Goal: Task Accomplishment & Management: Manage account settings

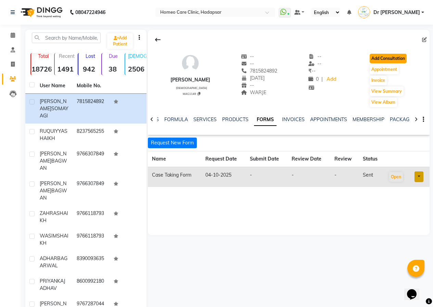
click at [402, 55] on button "Add Consultation" at bounding box center [388, 59] width 37 height 10
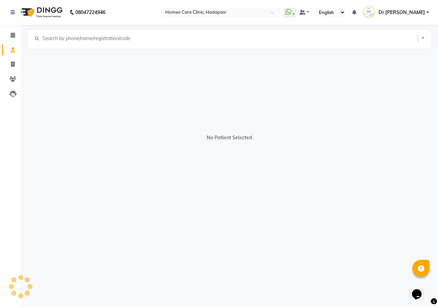
select select "[DEMOGRAPHIC_DATA]"
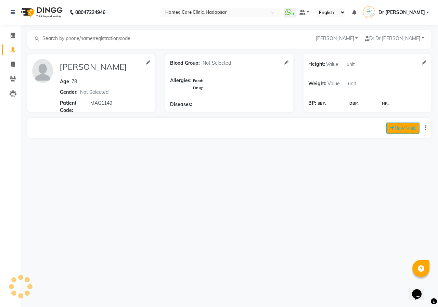
click at [394, 131] on button "New Visit" at bounding box center [402, 127] width 33 height 11
select select "870"
select select "inPerson"
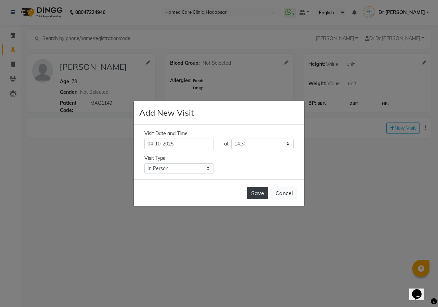
click at [262, 193] on button "Save" at bounding box center [257, 193] width 21 height 12
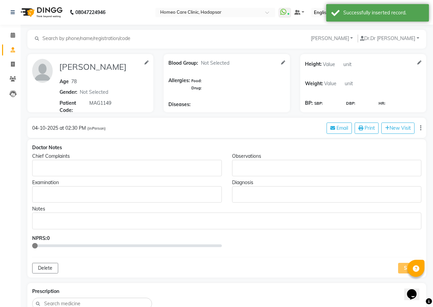
type input "[PERSON_NAME]"
type input "78"
select select "[DEMOGRAPHIC_DATA]"
type input "MAG1149"
drag, startPoint x: 179, startPoint y: 176, endPoint x: 176, endPoint y: 171, distance: 5.4
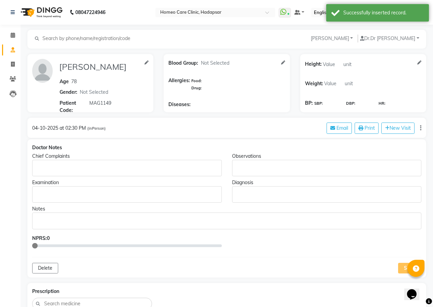
click at [179, 175] on div "Rich Text Editor, main" at bounding box center [127, 168] width 190 height 16
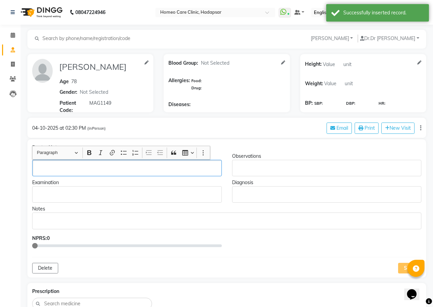
drag, startPoint x: 167, startPoint y: 167, endPoint x: 144, endPoint y: 169, distance: 23.0
click at [144, 169] on p "Rich Text Editor, main" at bounding box center [126, 168] width 183 height 7
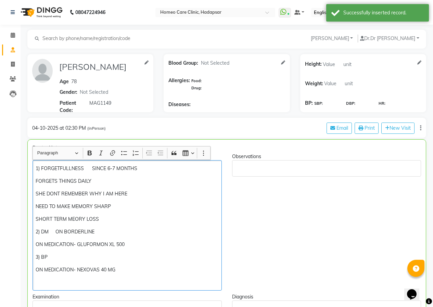
click at [132, 244] on p "ON MEDICATION- GLUFORMON XL 500" at bounding box center [127, 244] width 183 height 7
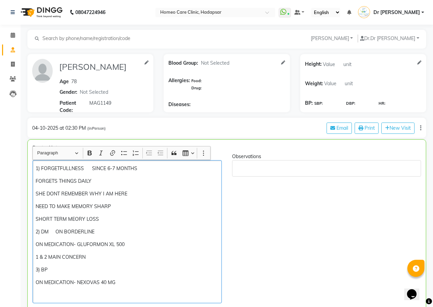
click at [62, 293] on p "Rich Text Editor, main" at bounding box center [127, 295] width 183 height 7
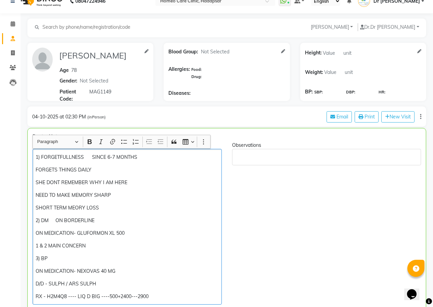
click at [66, 295] on p "RX - H2M4Q8 ---- LIQ D BIG ----500+2400---2900" at bounding box center [127, 296] width 183 height 7
click at [101, 295] on p "RX - H2M4Q12 ---- LIQ D BIG ----500+2400---2900" at bounding box center [127, 296] width 183 height 7
drag, startPoint x: 143, startPoint y: 296, endPoint x: 130, endPoint y: 297, distance: 13.4
click at [130, 297] on p "RX - H2M4Q12 ---- LIQ D MED 2 ----500+2400---2900" at bounding box center [127, 296] width 183 height 7
click at [156, 296] on p "RX - H2M4Q12 ---- LIQ D MED 2 ----500+3000--2900" at bounding box center [127, 296] width 183 height 7
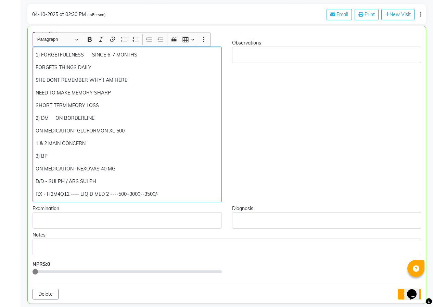
scroll to position [114, 0]
click at [104, 180] on p "D/D - SULPH / ARS SULPH" at bounding box center [127, 181] width 183 height 7
click at [118, 168] on p "ON MEDICATION- NEXOVAS 40 MG" at bounding box center [127, 168] width 183 height 7
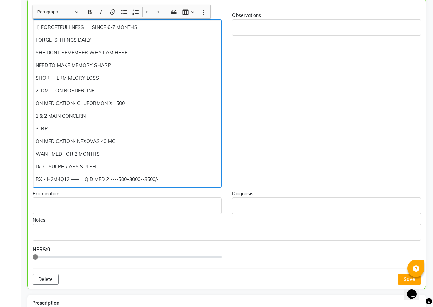
scroll to position [182, 0]
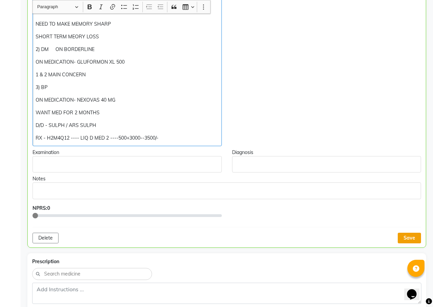
click at [414, 235] on button "Save" at bounding box center [409, 238] width 23 height 11
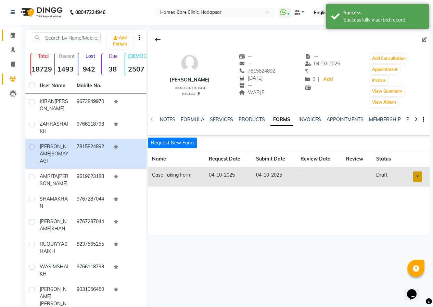
click at [13, 33] on icon at bounding box center [13, 35] width 4 height 5
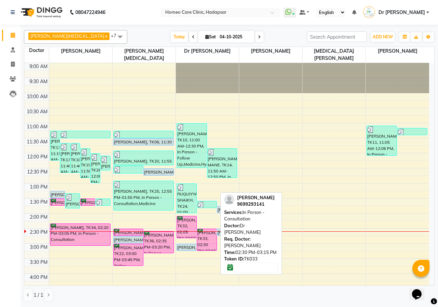
click at [209, 240] on div "[PERSON_NAME], TK33, 02:30 PM-03:15 PM, In Person - Consultation" at bounding box center [207, 240] width 20 height 22
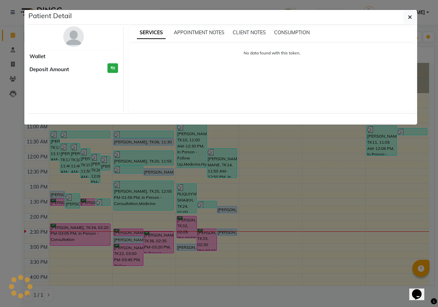
select select "6"
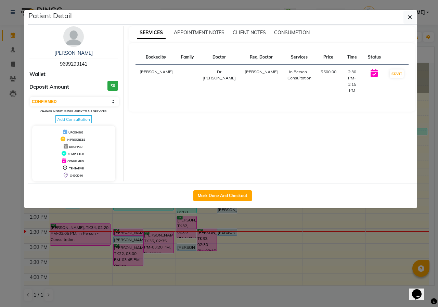
click at [75, 40] on img at bounding box center [73, 36] width 21 height 21
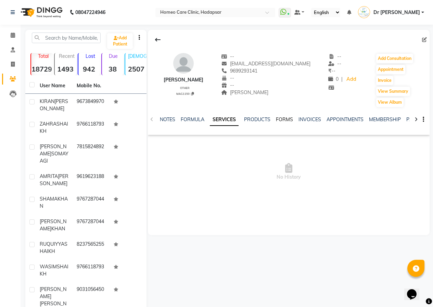
click at [282, 122] on link "FORMS" at bounding box center [284, 119] width 17 height 6
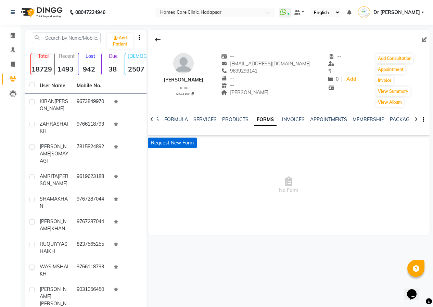
click at [181, 145] on button "Request New Form" at bounding box center [172, 143] width 49 height 11
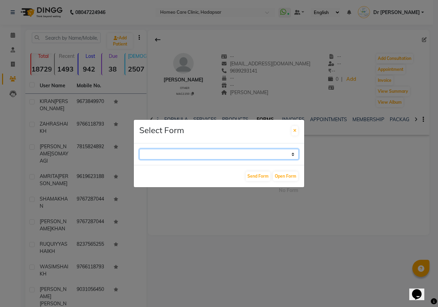
click at [195, 153] on select "Case Taking Form" at bounding box center [218, 154] width 159 height 11
select select "196"
click at [139, 149] on select "Case Taking Form" at bounding box center [218, 154] width 159 height 11
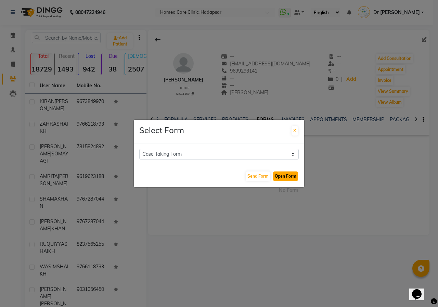
click at [288, 175] on button "Open Form" at bounding box center [285, 176] width 25 height 10
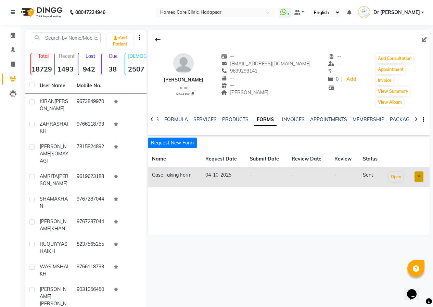
drag, startPoint x: 165, startPoint y: 79, endPoint x: 228, endPoint y: 81, distance: 62.7
click at [227, 82] on div "[PERSON_NAME] other MAG1150 -- [EMAIL_ADDRESS][DOMAIN_NAME] 9699293141 -- -- [P…" at bounding box center [289, 77] width 282 height 62
copy div "[PERSON_NAME] other MAG1150 -- [EMAIL_ADDRESS][DOMAIN_NAME] 9699293141 --"
click at [228, 201] on div "[PERSON_NAME] other MAG1150 -- [EMAIL_ADDRESS][DOMAIN_NAME] 9699293141 -- -- [P…" at bounding box center [289, 132] width 282 height 205
click at [262, 211] on div "[PERSON_NAME] other MAG1150 -- [EMAIL_ADDRESS][DOMAIN_NAME] 9699293141 -- -- [P…" at bounding box center [289, 132] width 282 height 205
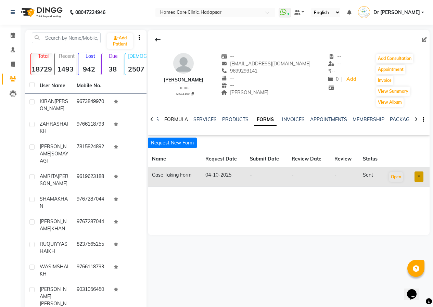
click at [179, 118] on link "FORMULA" at bounding box center [176, 119] width 24 height 6
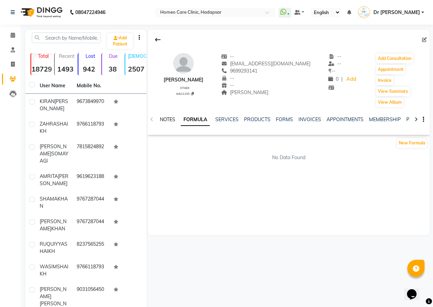
click at [167, 120] on link "NOTES" at bounding box center [167, 119] width 15 height 6
click at [187, 58] on img at bounding box center [183, 63] width 21 height 21
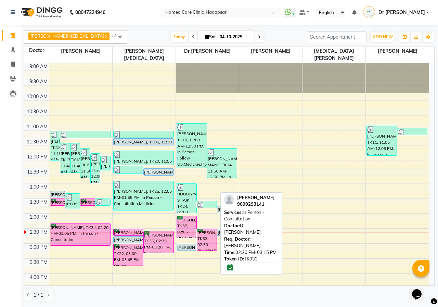
click at [208, 235] on div "[PERSON_NAME], TK33, 02:30 PM-03:15 PM, In Person - Consultation" at bounding box center [207, 240] width 20 height 22
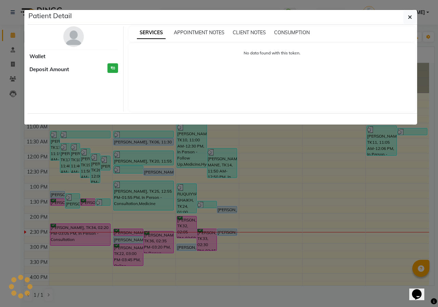
select select "6"
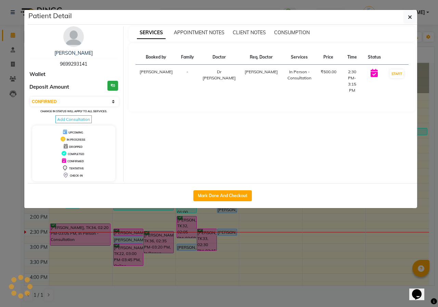
click at [71, 34] on img at bounding box center [73, 36] width 21 height 21
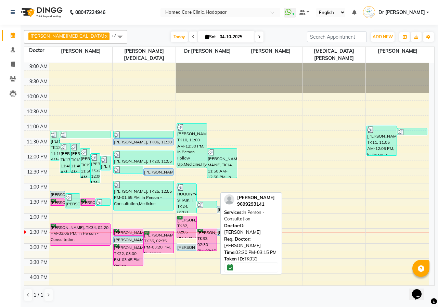
click at [203, 230] on div "[PERSON_NAME], TK33, 02:30 PM-03:15 PM, In Person - Consultation" at bounding box center [207, 240] width 20 height 22
select select "6"
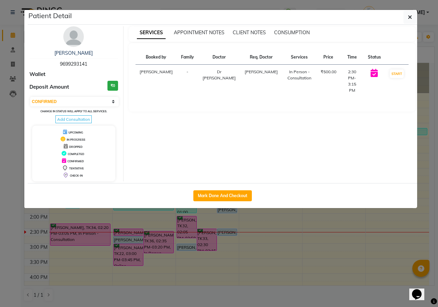
click at [78, 40] on img at bounding box center [73, 36] width 21 height 21
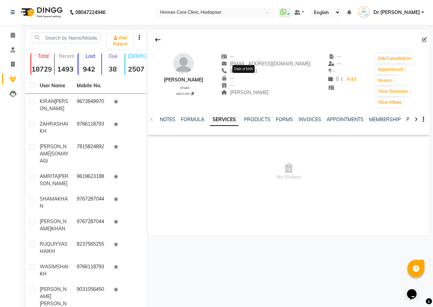
click at [228, 79] on icon at bounding box center [224, 78] width 6 height 5
click at [228, 77] on icon at bounding box center [224, 78] width 6 height 5
click at [234, 79] on span "--" at bounding box center [227, 78] width 13 height 6
click at [427, 41] on span at bounding box center [426, 39] width 8 height 7
click at [425, 39] on icon at bounding box center [424, 39] width 5 height 5
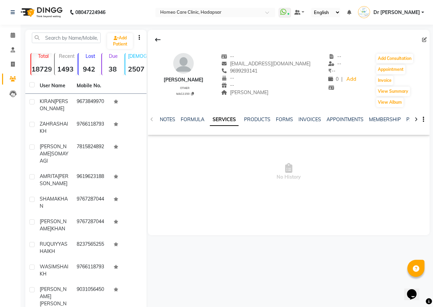
select select "other"
select select "50944"
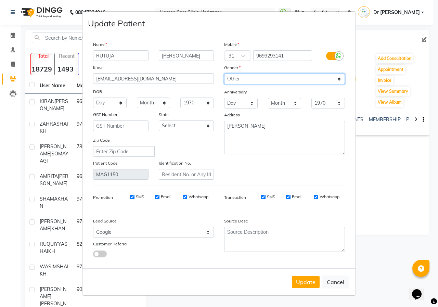
click at [250, 78] on select "Select [DEMOGRAPHIC_DATA] [DEMOGRAPHIC_DATA] Other Prefer Not To Say" at bounding box center [284, 79] width 121 height 11
click at [390, 170] on ngb-modal-window "Update Patient Name [PERSON_NAME] Email [EMAIL_ADDRESS][DOMAIN_NAME] DOB Day 01…" at bounding box center [219, 153] width 438 height 307
click at [269, 80] on select "Select [DEMOGRAPHIC_DATA] [DEMOGRAPHIC_DATA] Other Prefer Not To Say" at bounding box center [284, 79] width 121 height 11
click at [325, 161] on div "Mobile Country Code × 91 9699293141 Gender Select [DEMOGRAPHIC_DATA] [DEMOGRAPH…" at bounding box center [284, 110] width 131 height 139
click at [273, 77] on select "Select [DEMOGRAPHIC_DATA] [DEMOGRAPHIC_DATA] Other Prefer Not To Say" at bounding box center [284, 79] width 121 height 11
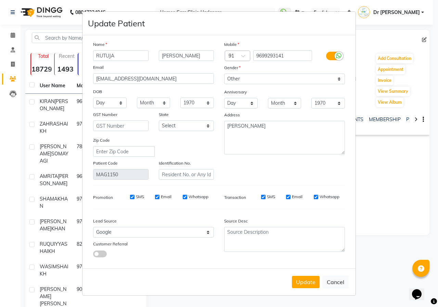
click at [316, 167] on div "Mobile Country Code × 91 9699293141 Gender Select [DEMOGRAPHIC_DATA] [DEMOGRAPH…" at bounding box center [284, 110] width 131 height 139
click at [265, 77] on select "Select [DEMOGRAPHIC_DATA] [DEMOGRAPHIC_DATA] Other Prefer Not To Say" at bounding box center [284, 79] width 121 height 11
select select "[DEMOGRAPHIC_DATA]"
click at [224, 74] on select "Select [DEMOGRAPHIC_DATA] [DEMOGRAPHIC_DATA] Other Prefer Not To Say" at bounding box center [284, 79] width 121 height 11
click at [107, 101] on select "Day 01 02 03 04 05 06 07 08 09 10 11 12 13 14 15 16 17 18 19 20 21 22 23 24 25 …" at bounding box center [110, 103] width 34 height 11
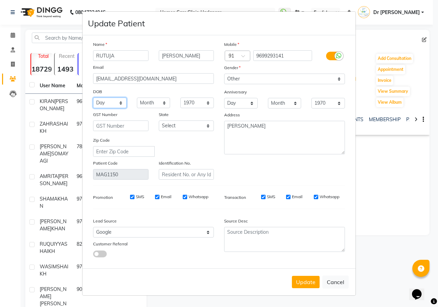
select select "26"
click at [93, 98] on select "Day 01 02 03 04 05 06 07 08 09 10 11 12 13 14 15 16 17 18 19 20 21 22 23 24 25 …" at bounding box center [110, 103] width 34 height 11
click at [147, 98] on select "Month January February March April May June July August September October Novem…" at bounding box center [154, 103] width 34 height 11
select select "10"
click at [137, 98] on select "Month January February March April May June July August September October Novem…" at bounding box center [154, 103] width 34 height 11
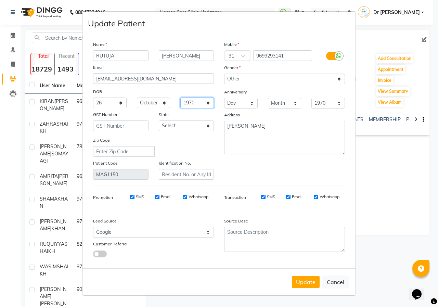
click at [190, 101] on select "1940 1941 1942 1943 1944 1945 1946 1947 1948 1949 1950 1951 1952 1953 1954 1955…" at bounding box center [197, 103] width 34 height 11
select select "2004"
click at [180, 98] on select "1940 1941 1942 1943 1944 1945 1946 1947 1948 1949 1950 1951 1952 1953 1954 1955…" at bounding box center [197, 103] width 34 height 11
click at [303, 282] on button "Update" at bounding box center [306, 282] width 28 height 12
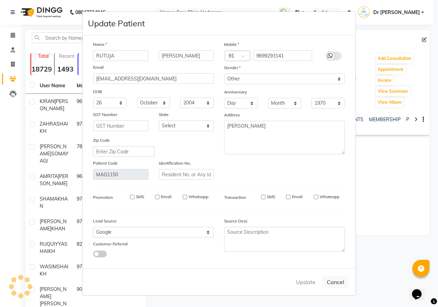
select select
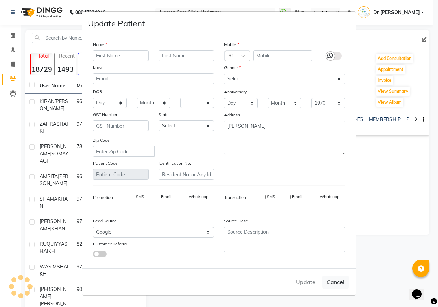
select select
checkbox input "false"
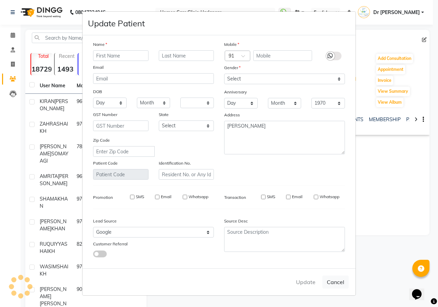
checkbox input "false"
